Goal: Transaction & Acquisition: Purchase product/service

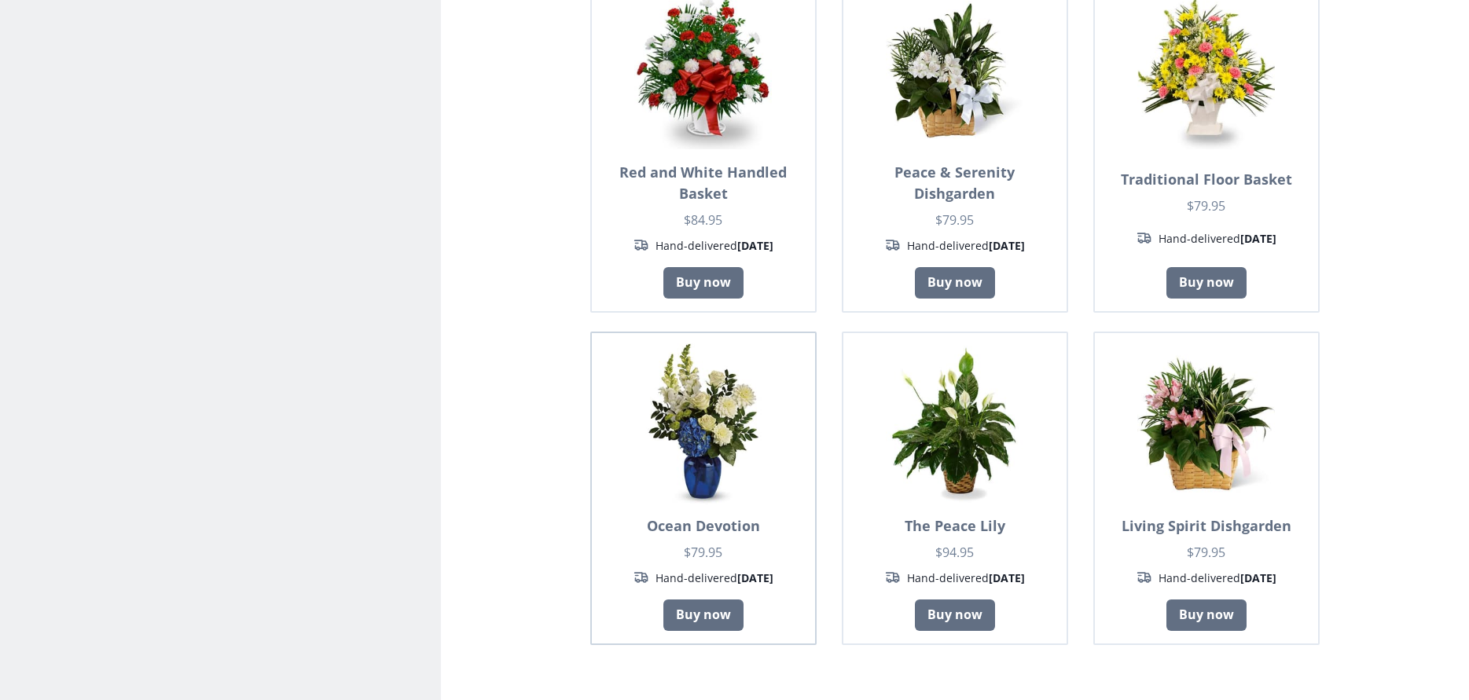
scroll to position [1022, 0]
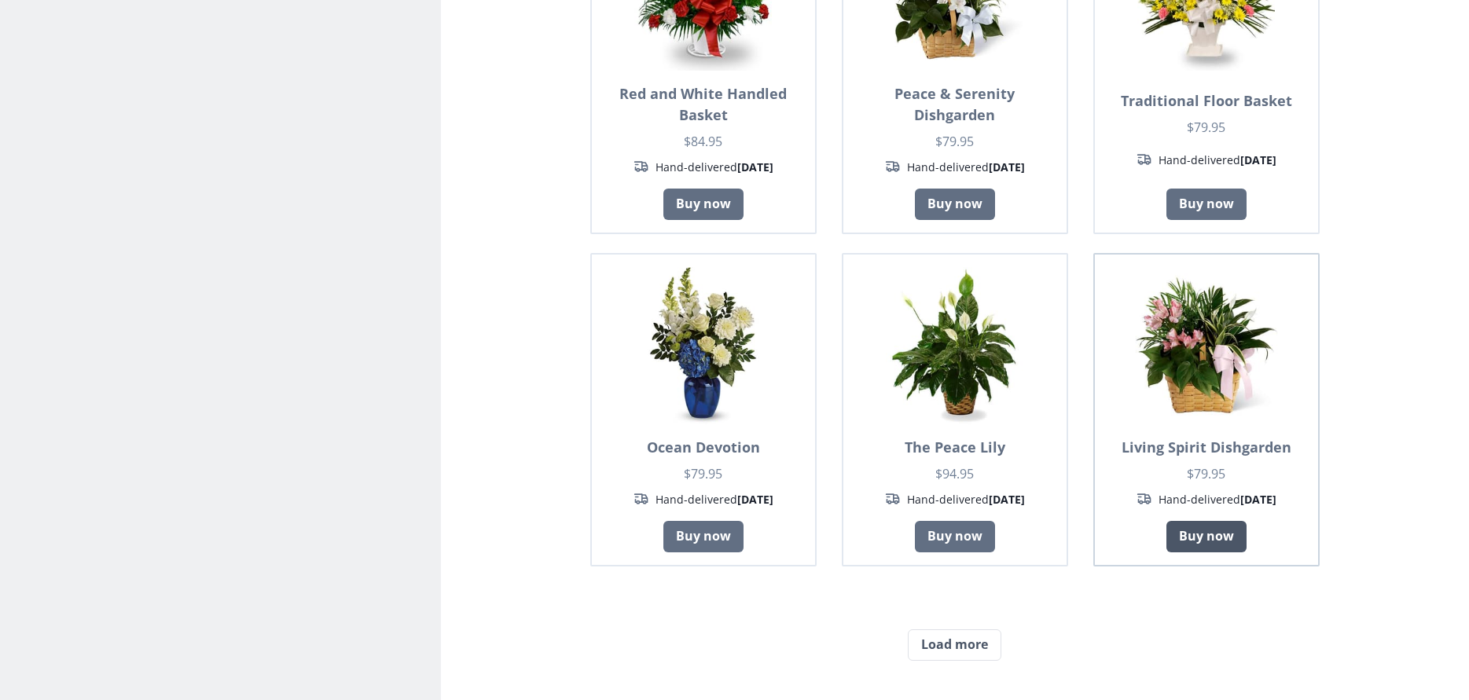
click at [1197, 536] on link "Buy now" at bounding box center [1206, 536] width 80 height 31
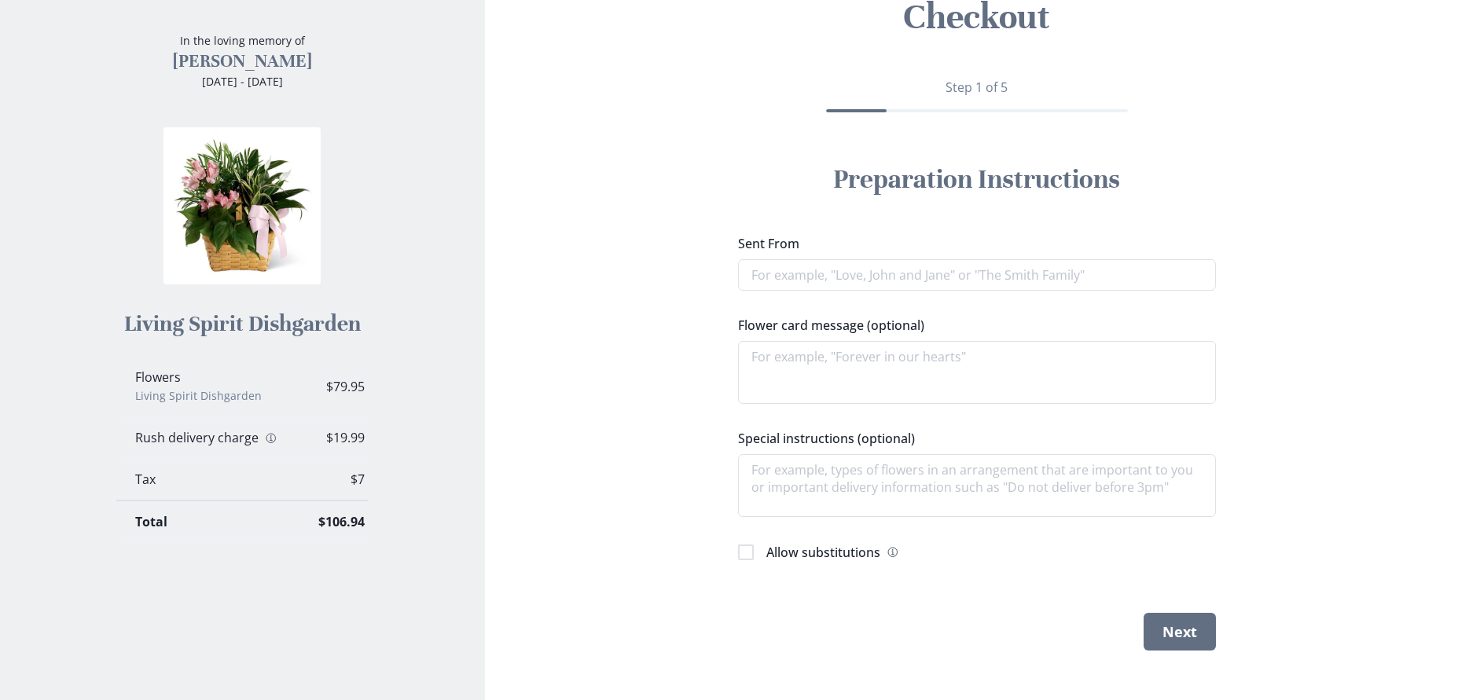
scroll to position [119, 0]
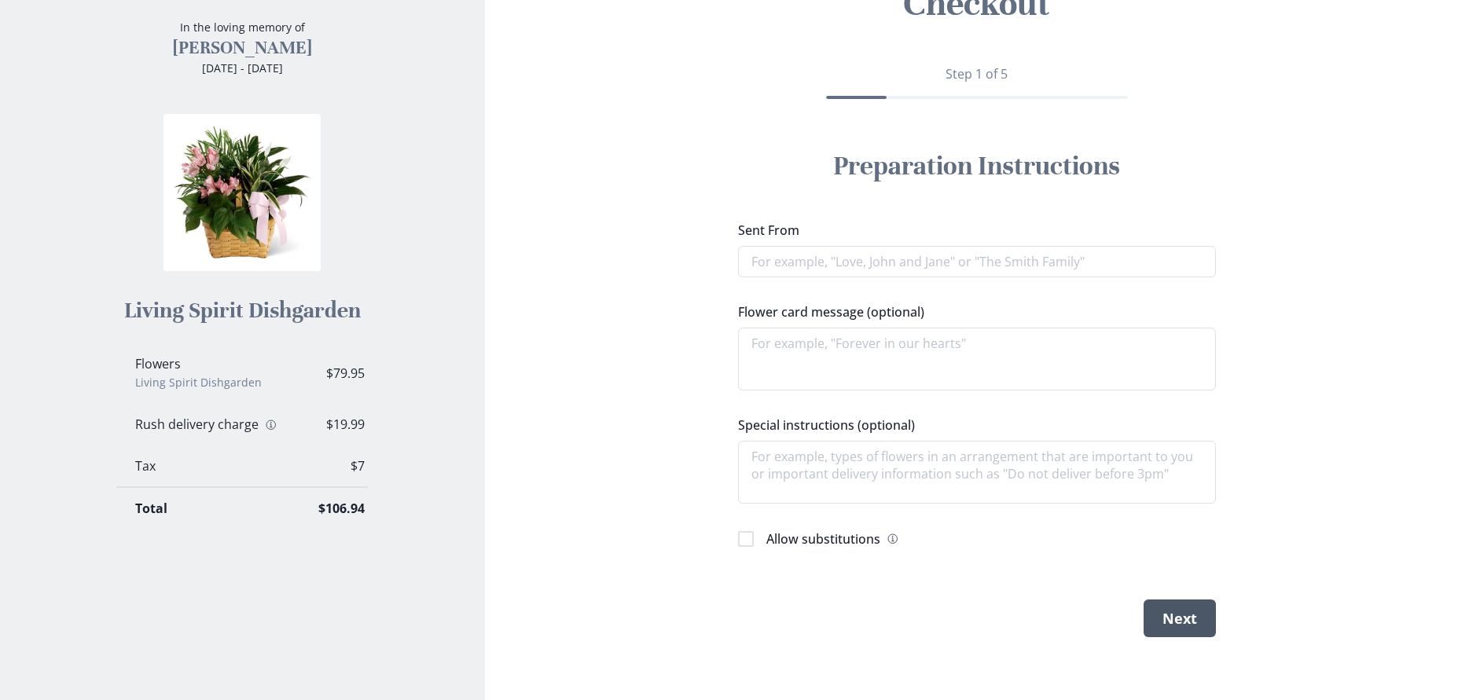
click at [1168, 626] on button "Next" at bounding box center [1180, 619] width 72 height 38
click at [751, 255] on input "Sent From" at bounding box center [977, 261] width 478 height 31
type textarea "x"
type input "h"
type textarea "x"
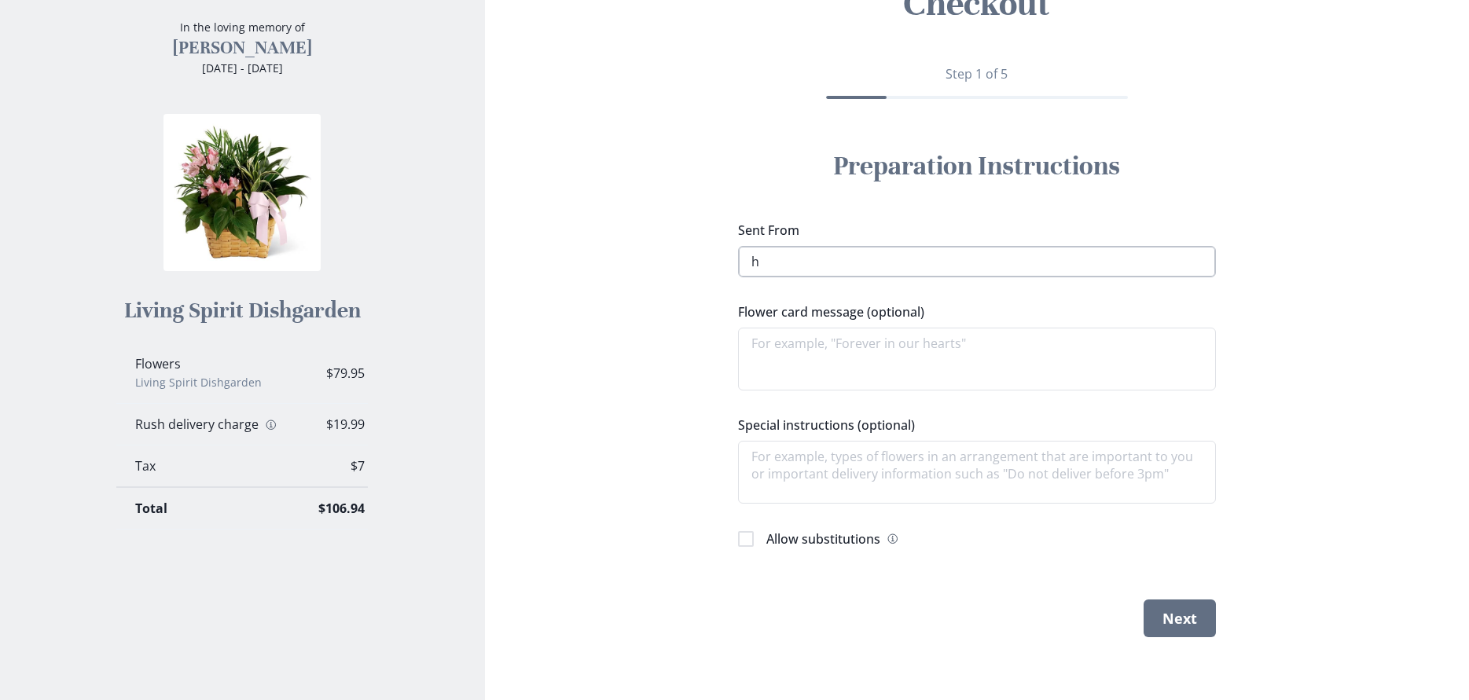
type input "he"
type textarea "x"
type input "hel"
type textarea "x"
type input "hell"
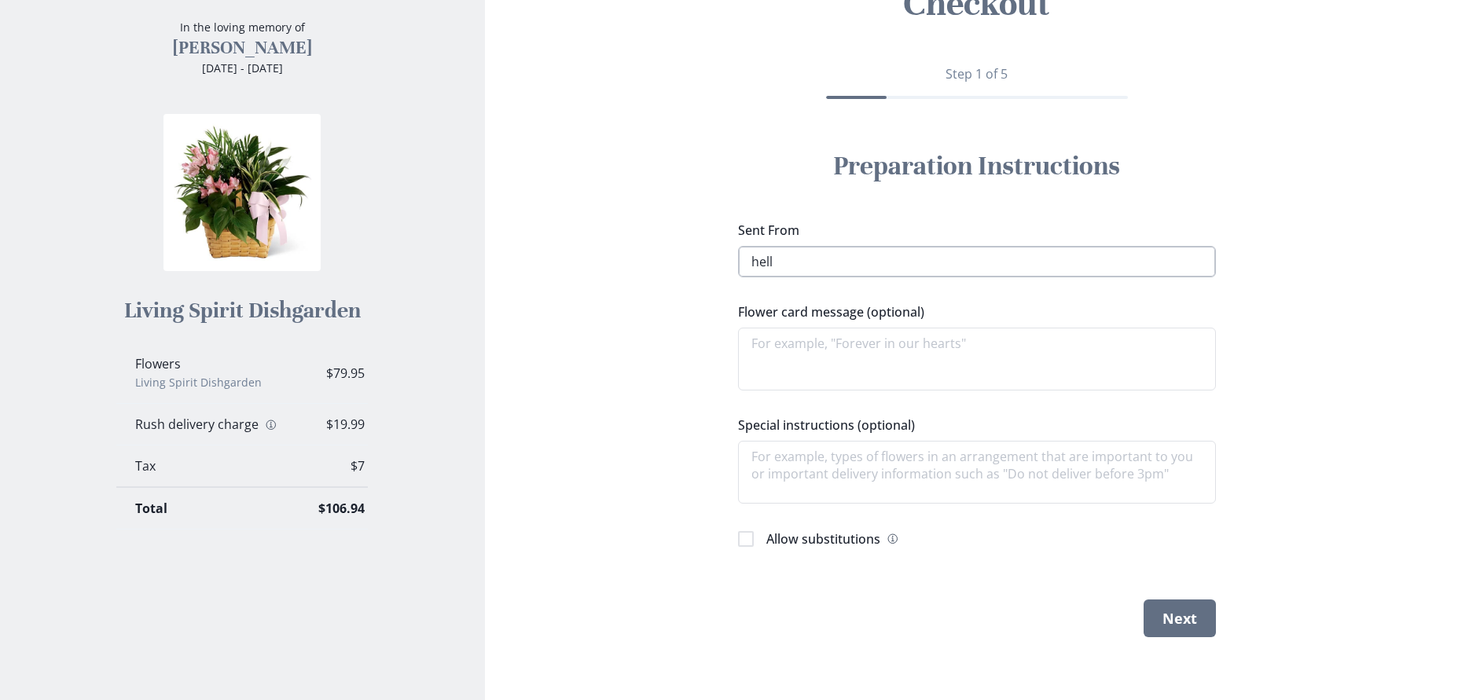
type textarea "x"
type input "hello"
type textarea "x"
click at [1169, 621] on button "Next" at bounding box center [1180, 619] width 72 height 38
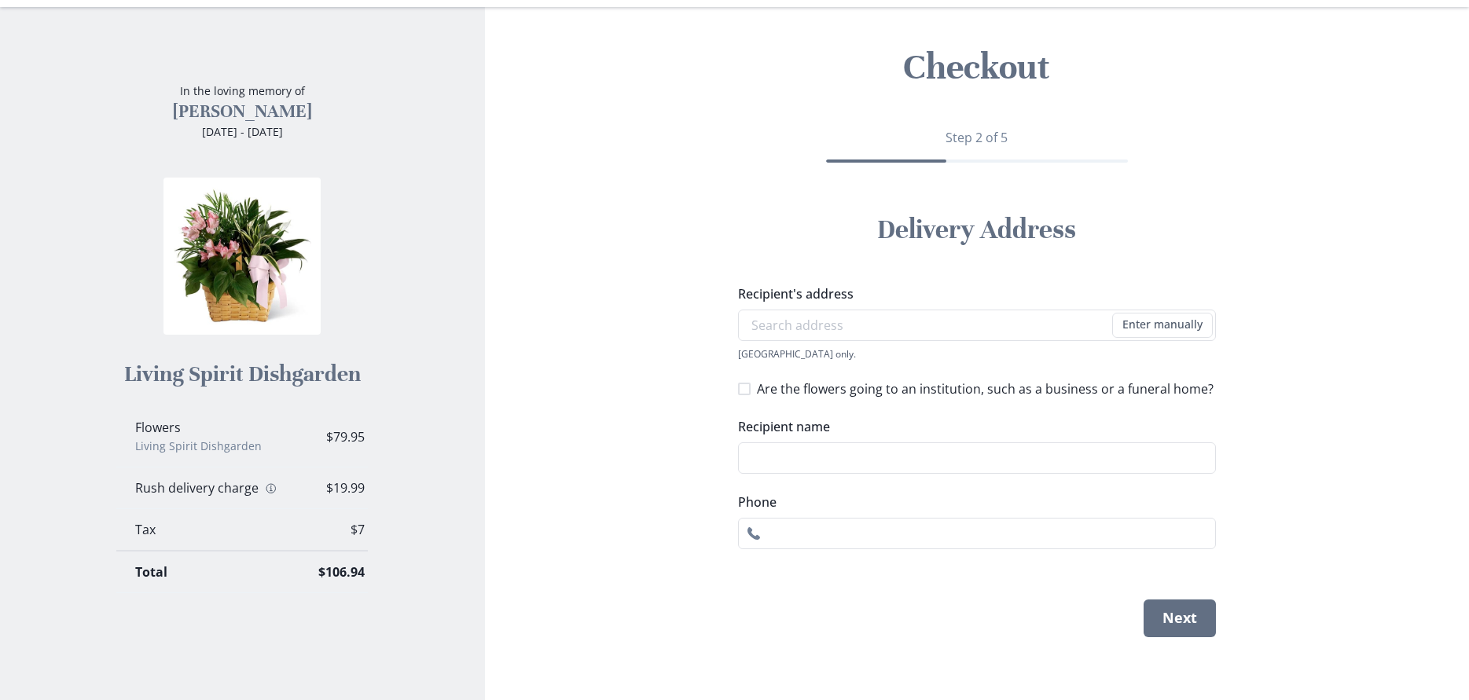
scroll to position [56, 0]
